Goal: Task Accomplishment & Management: Manage account settings

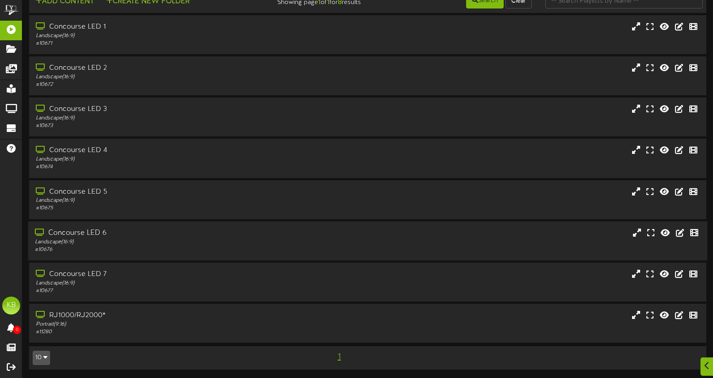
scroll to position [18, 0]
click at [112, 319] on div "RJ1000/RJ2000*" at bounding box center [170, 315] width 270 height 10
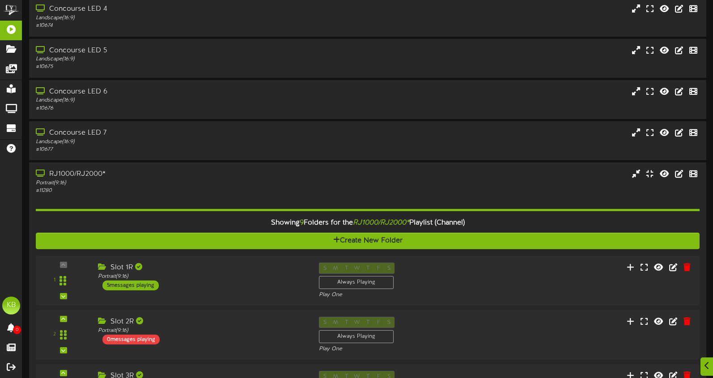
scroll to position [383, 0]
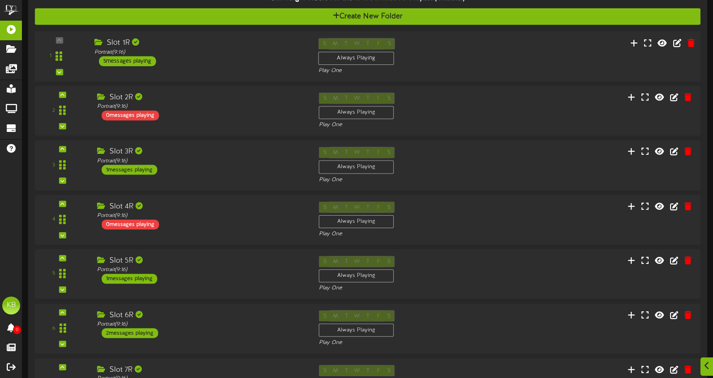
click at [137, 62] on div "5 messages playing" at bounding box center [127, 61] width 57 height 10
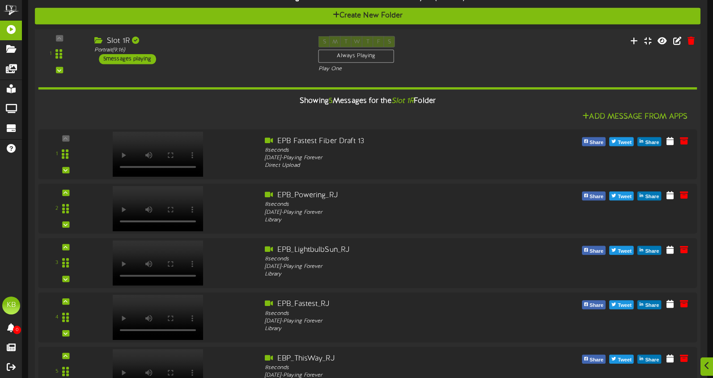
scroll to position [383, 0]
click at [137, 62] on div "5 messages playing" at bounding box center [127, 60] width 57 height 10
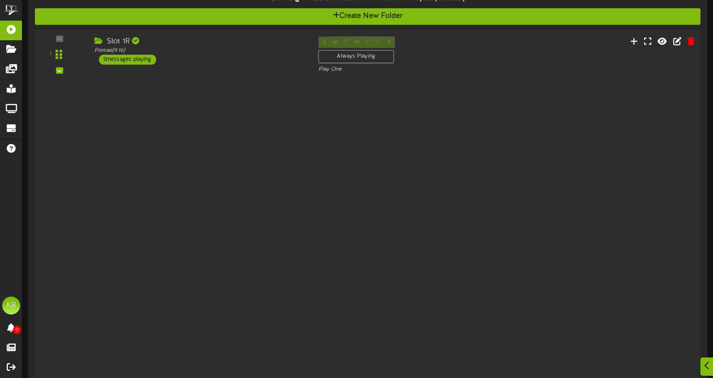
scroll to position [383, 0]
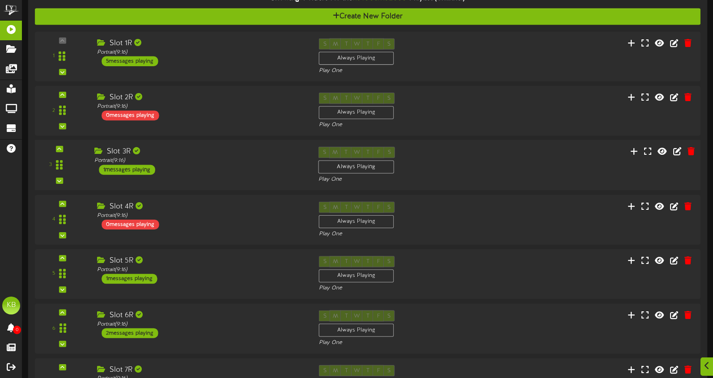
click at [141, 168] on div "1 messages playing" at bounding box center [127, 170] width 56 height 10
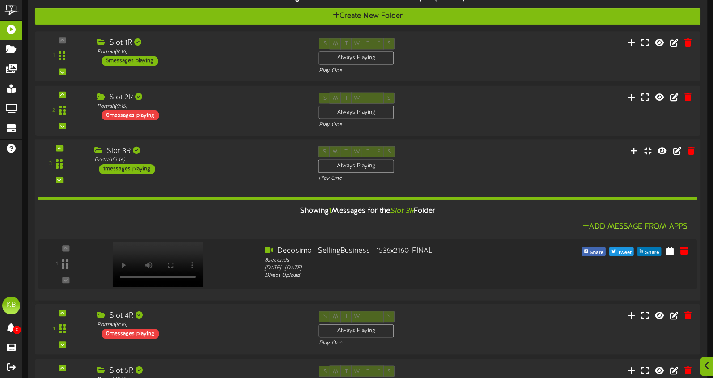
click at [141, 165] on div "1 messages playing" at bounding box center [127, 169] width 56 height 10
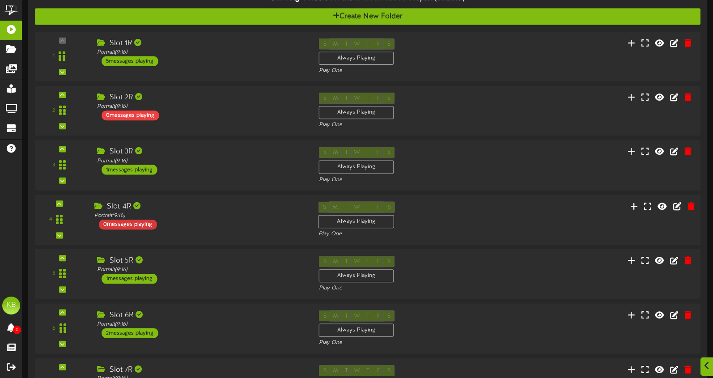
click at [140, 221] on div "0 messages playing" at bounding box center [128, 224] width 58 height 10
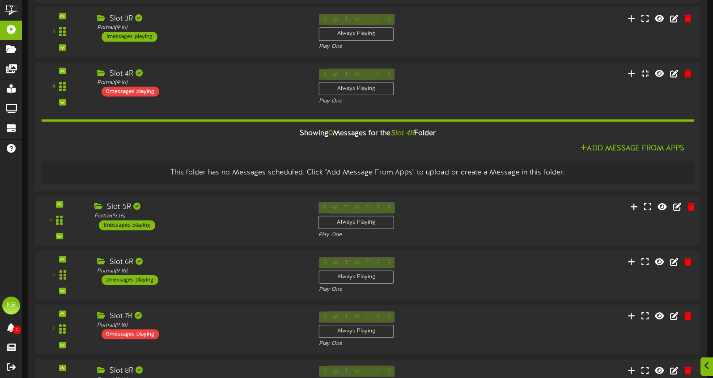
scroll to position [517, 0]
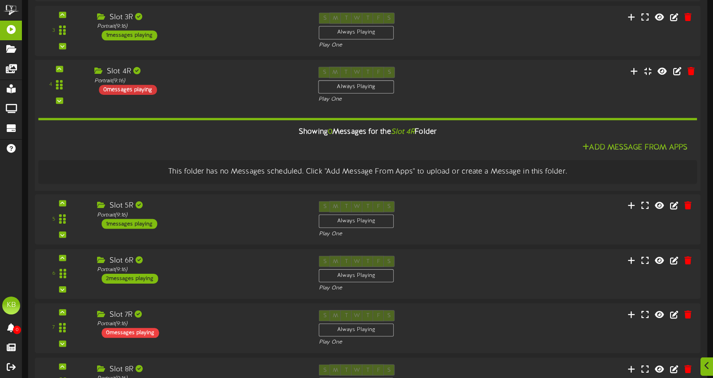
click at [140, 88] on div "0 messages playing" at bounding box center [128, 90] width 58 height 10
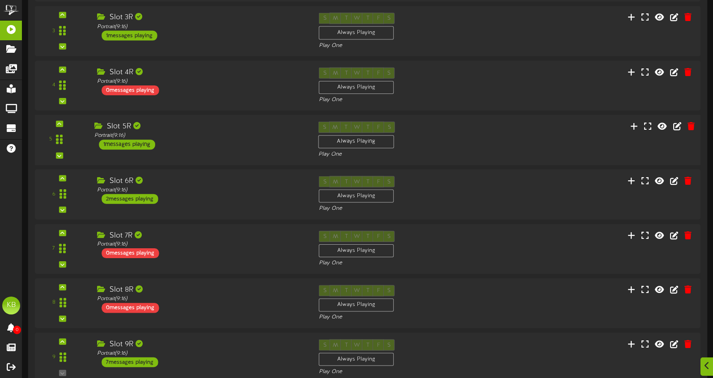
click at [145, 142] on div "1 messages playing" at bounding box center [127, 145] width 56 height 10
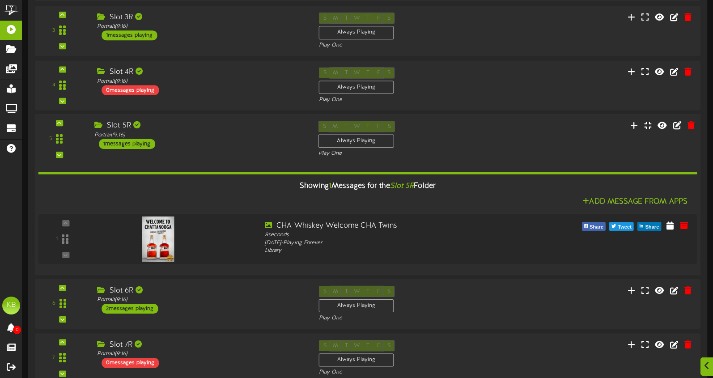
click at [140, 142] on div "1 messages playing" at bounding box center [127, 144] width 56 height 10
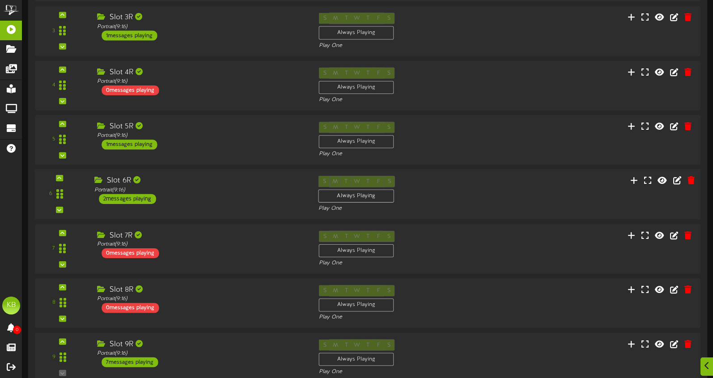
click at [145, 196] on div "2 messages playing" at bounding box center [127, 199] width 57 height 10
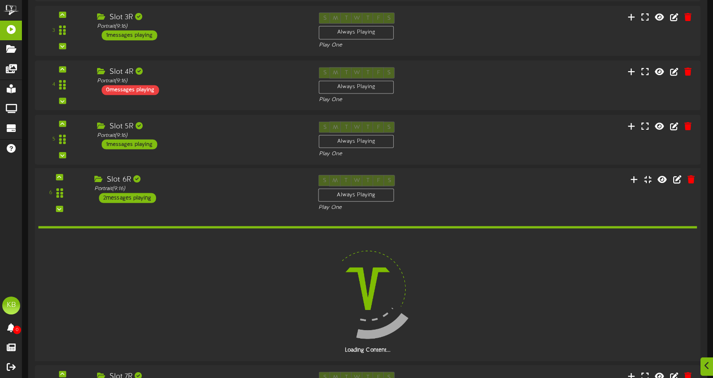
scroll to position [517, 0]
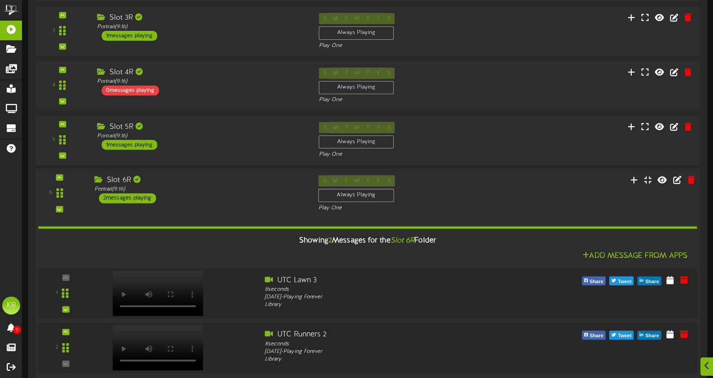
click at [141, 198] on div "2 messages playing" at bounding box center [127, 198] width 57 height 10
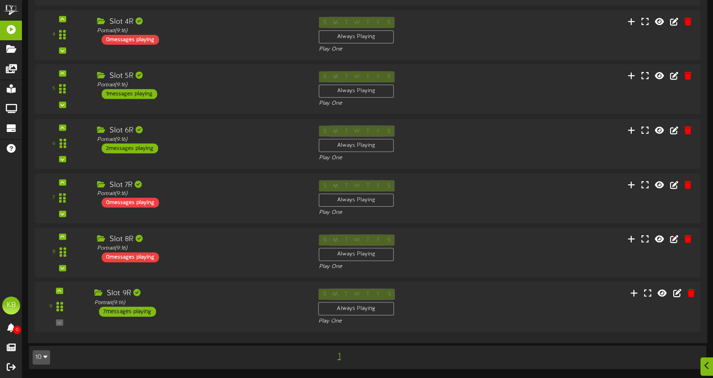
click at [137, 314] on div "7 messages playing" at bounding box center [127, 312] width 57 height 10
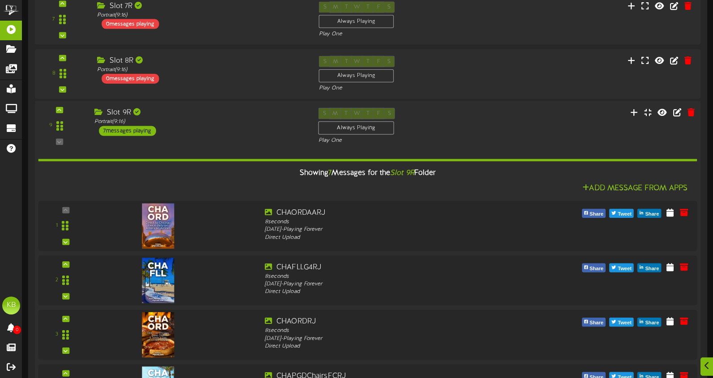
click at [132, 127] on div "7 messages playing" at bounding box center [127, 131] width 57 height 10
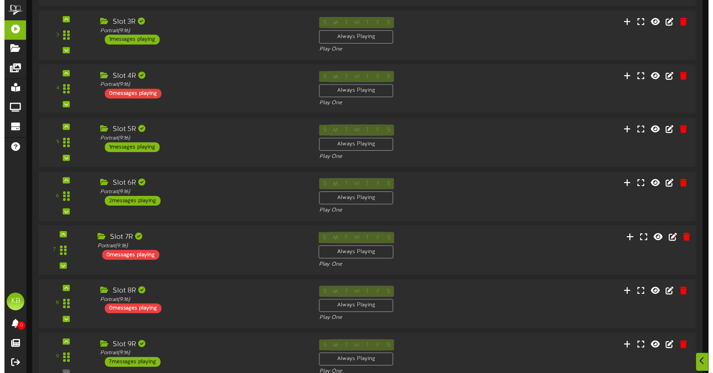
scroll to position [568, 0]
